Goal: Transaction & Acquisition: Purchase product/service

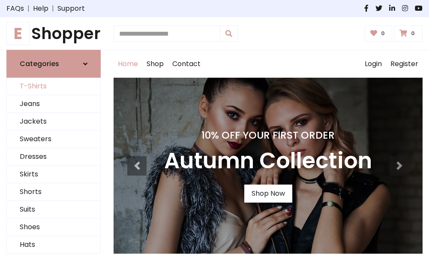
click at [54, 87] on link "T-Shirts" at bounding box center [54, 87] width 94 height 18
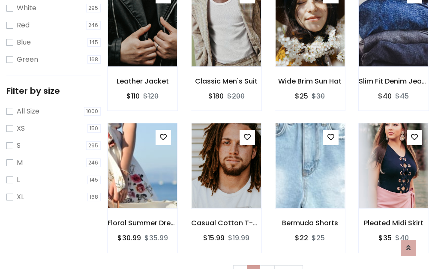
scroll to position [15, 0]
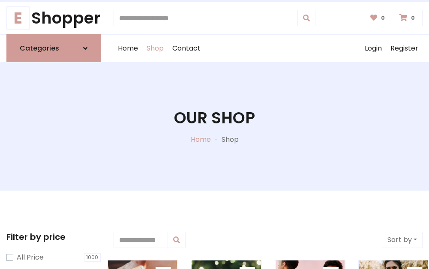
click at [215, 127] on h1 "Our Shop" at bounding box center [214, 118] width 81 height 19
click at [268, 48] on div "Home Shop Contact Log out Login Register" at bounding box center [268, 48] width 309 height 27
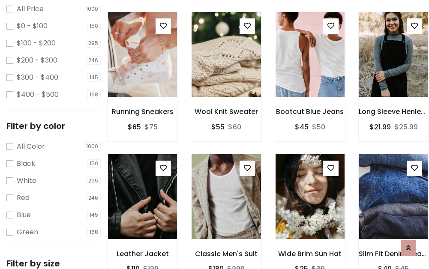
scroll to position [249, 0]
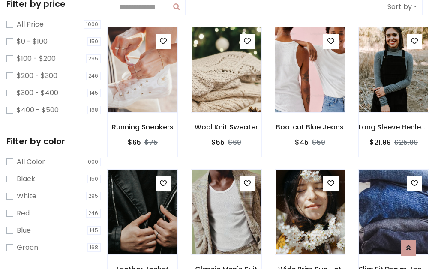
click at [310, 70] on img at bounding box center [310, 70] width 83 height 206
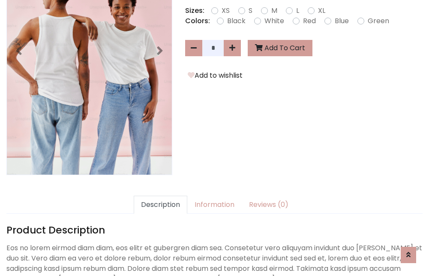
scroll to position [210, 0]
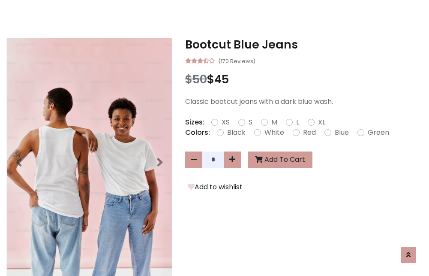
click at [304, 45] on h3 "Bootcut Blue Jeans" at bounding box center [304, 45] width 238 height 14
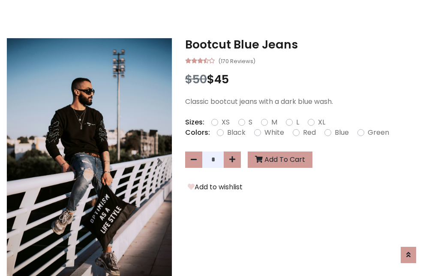
click at [304, 45] on h3 "Bootcut Blue Jeans" at bounding box center [304, 45] width 238 height 14
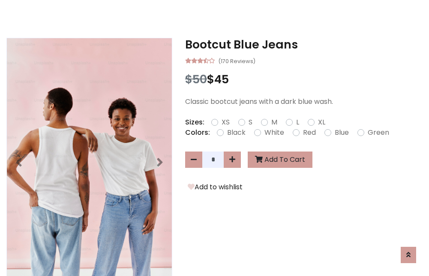
click at [304, 45] on h3 "Bootcut Blue Jeans" at bounding box center [304, 45] width 238 height 14
